Goal: Find specific page/section: Find specific page/section

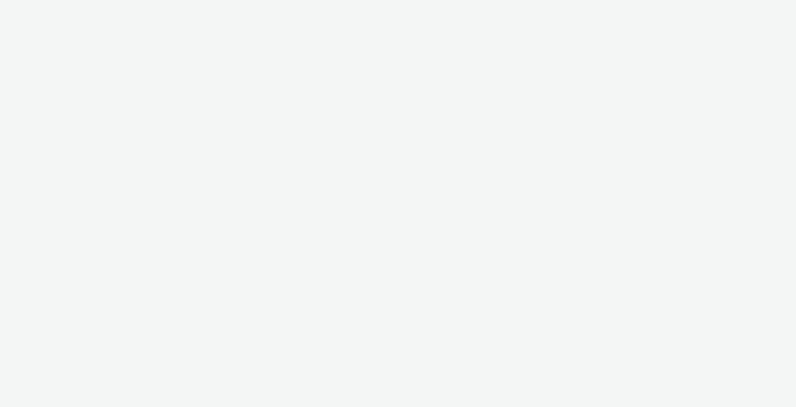
select select "12ae2080-7ca6-4825-bf72-a476c178699d"
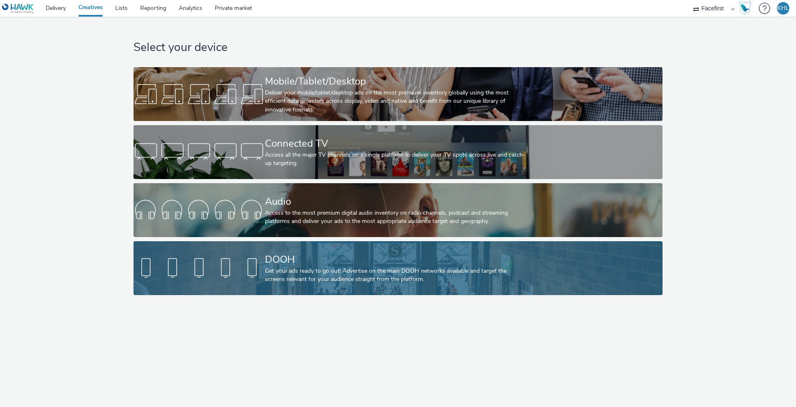
click at [409, 256] on div "DOOH" at bounding box center [396, 259] width 263 height 15
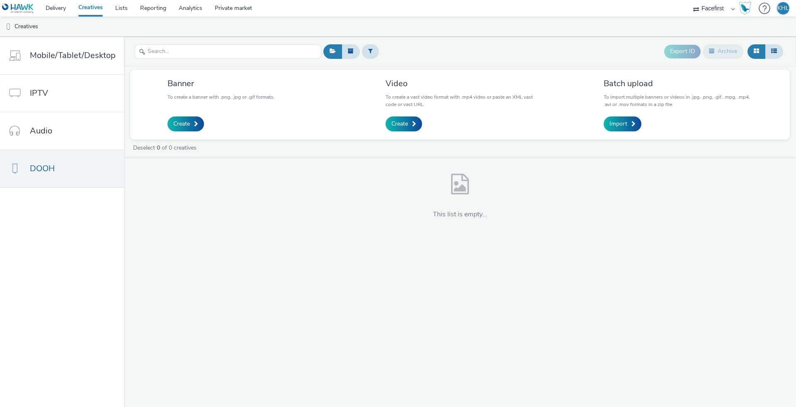
click at [451, 34] on ul "Creatives" at bounding box center [398, 27] width 796 height 20
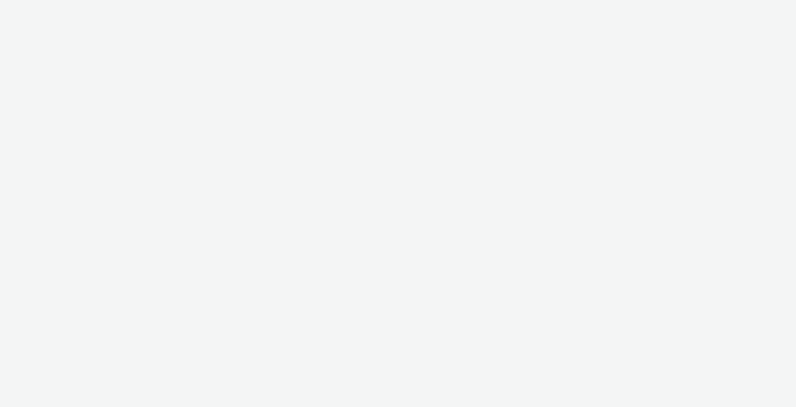
select select "12ae2080-7ca6-4825-bf72-a476c178699d"
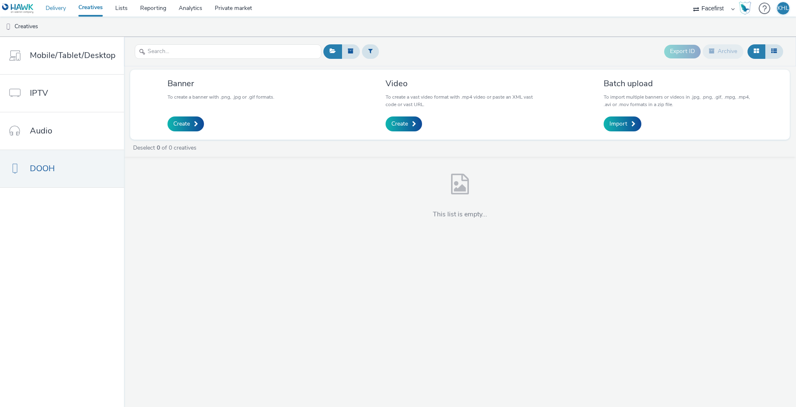
click at [60, 10] on link "Delivery" at bounding box center [55, 8] width 33 height 17
